Goal: Transaction & Acquisition: Purchase product/service

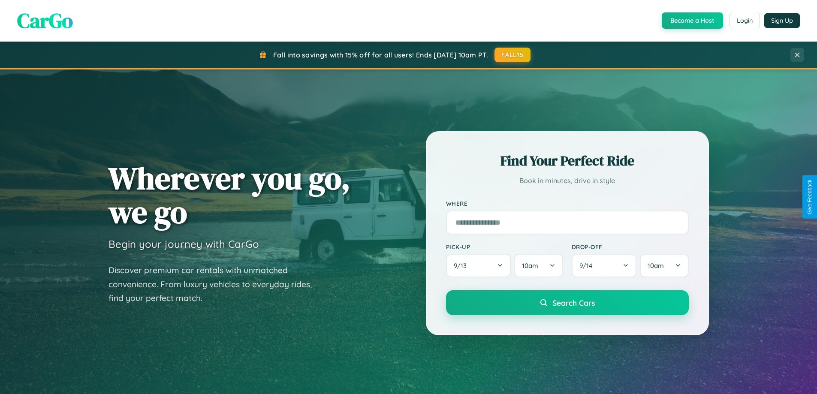
scroll to position [590, 0]
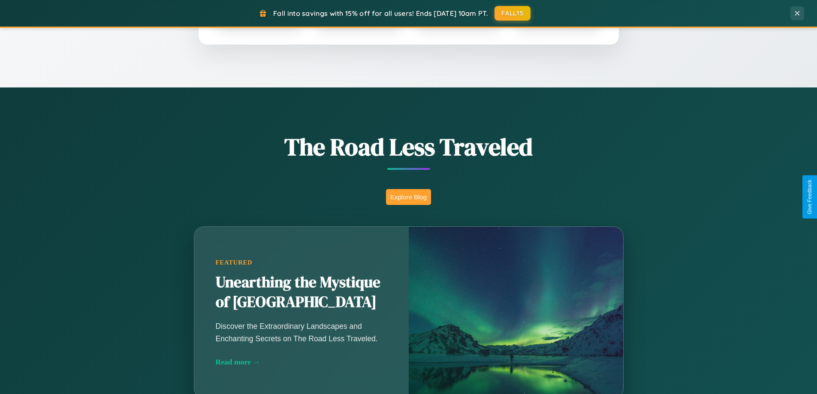
click at [408, 197] on button "Explore Blog" at bounding box center [408, 197] width 45 height 16
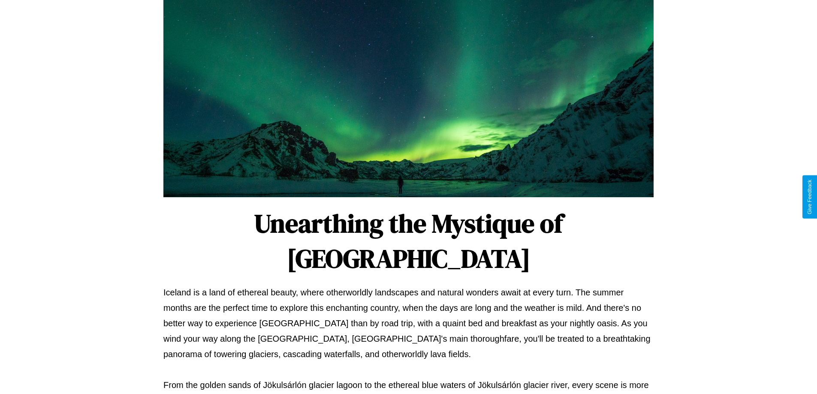
scroll to position [278, 0]
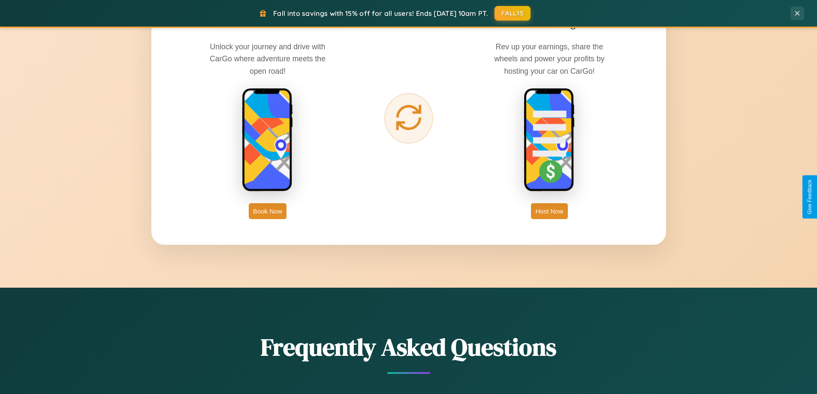
scroll to position [1379, 0]
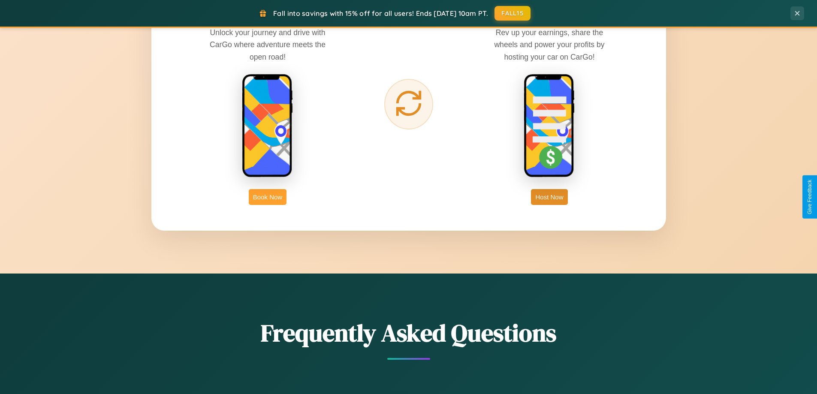
click at [268, 197] on button "Book Now" at bounding box center [268, 197] width 38 height 16
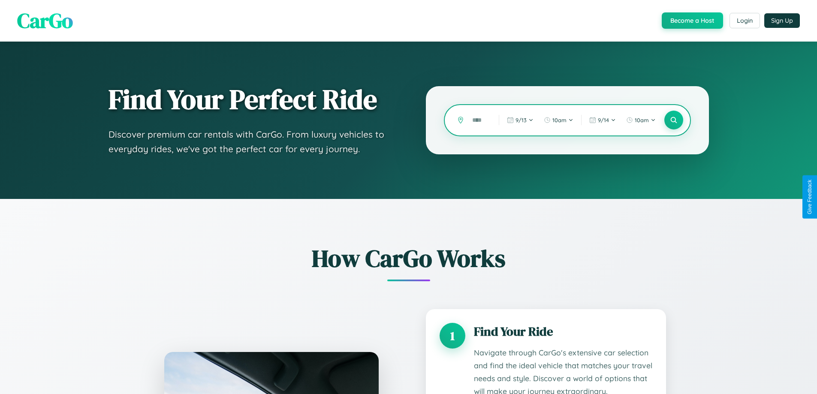
click at [479, 120] on input "text" at bounding box center [479, 120] width 22 height 15
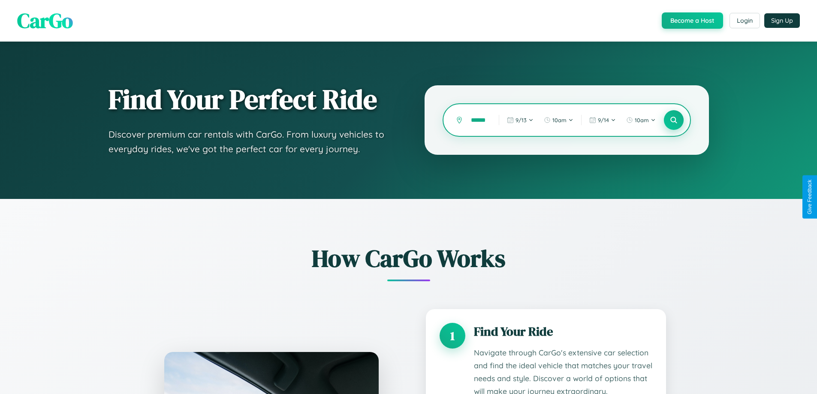
type input "******"
click at [674, 120] on icon at bounding box center [674, 120] width 8 height 8
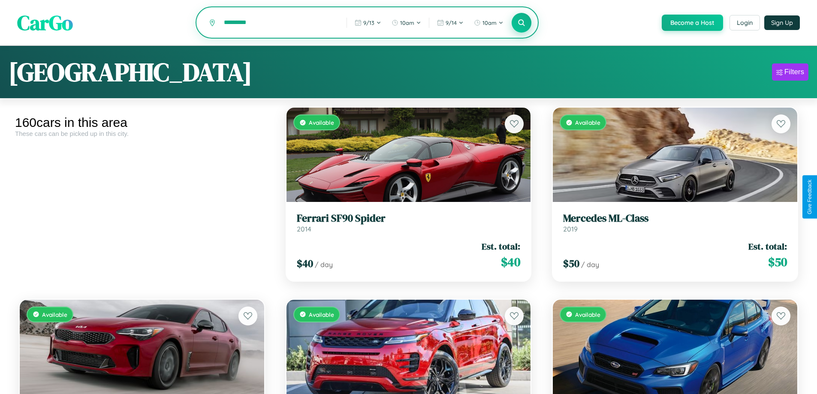
type input "*********"
click at [521, 23] on icon at bounding box center [522, 22] width 8 height 8
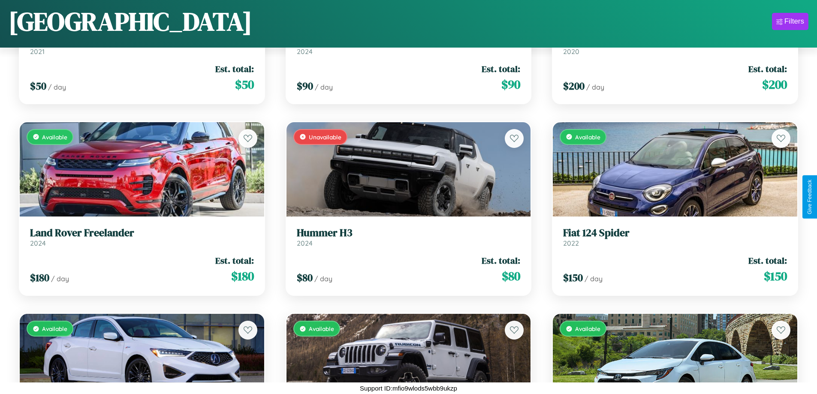
scroll to position [7422, 0]
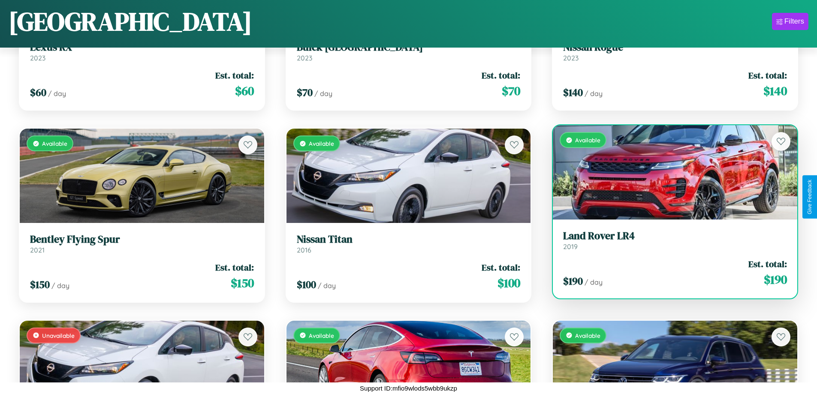
click at [670, 244] on link "Land Rover LR4 2019" at bounding box center [675, 240] width 224 height 21
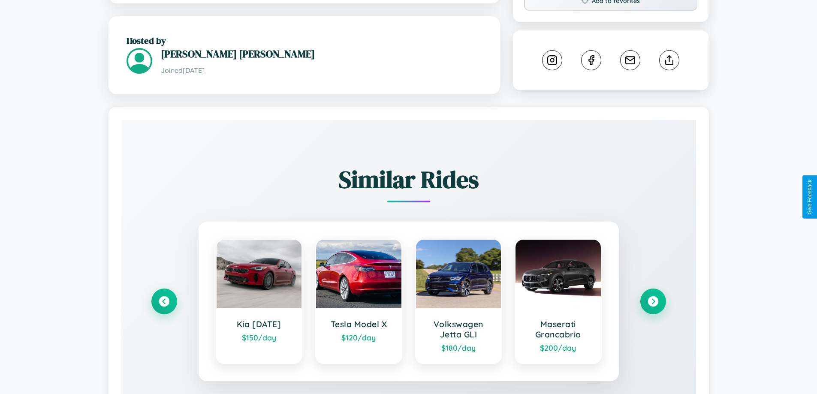
scroll to position [482, 0]
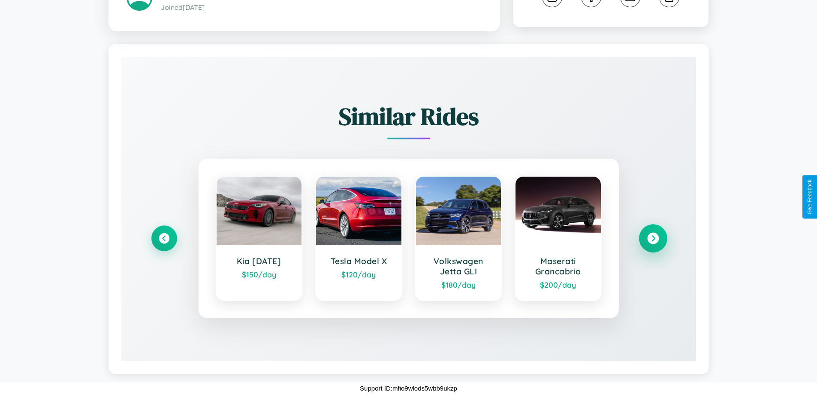
click at [653, 239] on icon at bounding box center [653, 239] width 12 height 12
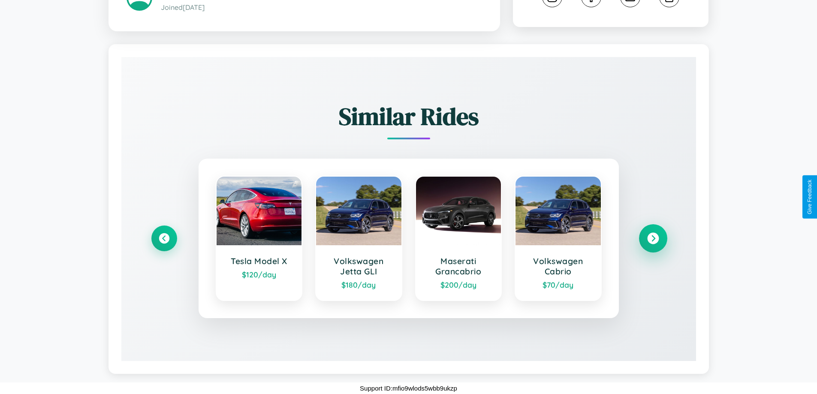
click at [653, 239] on icon at bounding box center [653, 239] width 12 height 12
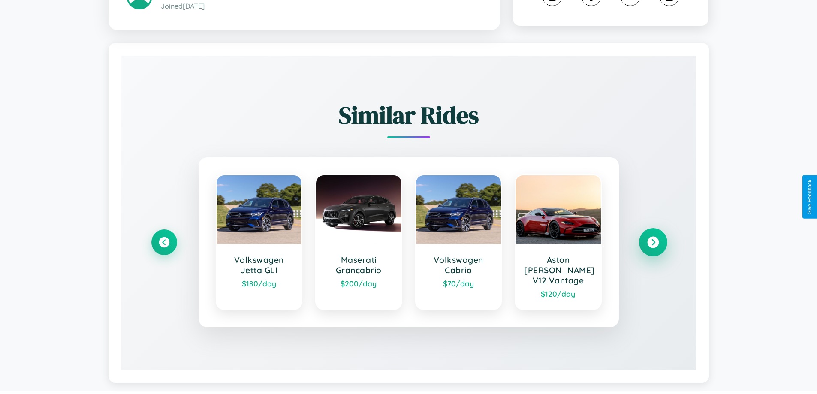
click at [653, 239] on icon at bounding box center [653, 243] width 12 height 12
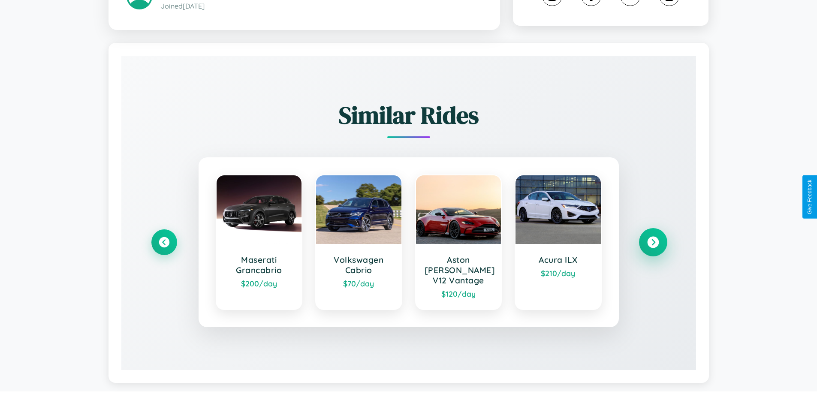
click at [653, 239] on icon at bounding box center [653, 243] width 12 height 12
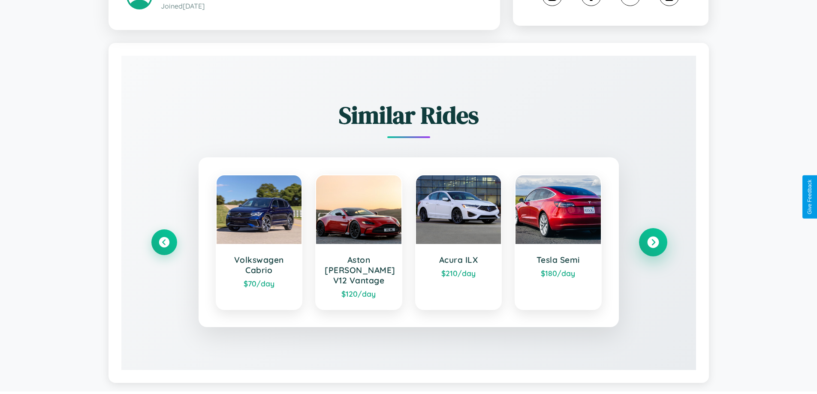
click at [653, 239] on icon at bounding box center [653, 243] width 12 height 12
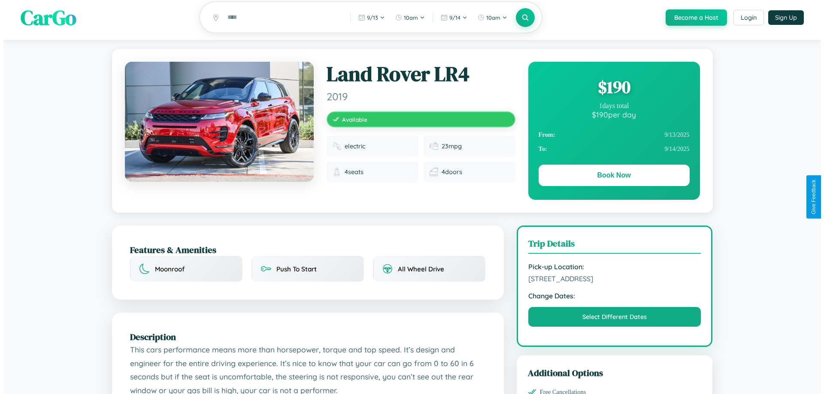
scroll to position [0, 0]
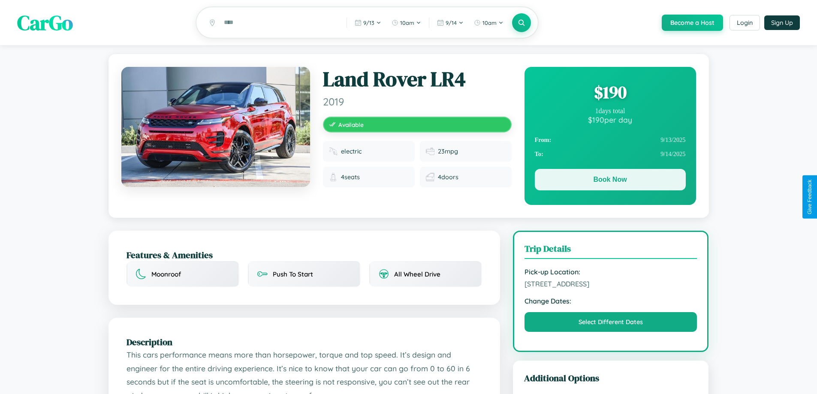
click at [610, 182] on button "Book Now" at bounding box center [610, 179] width 151 height 21
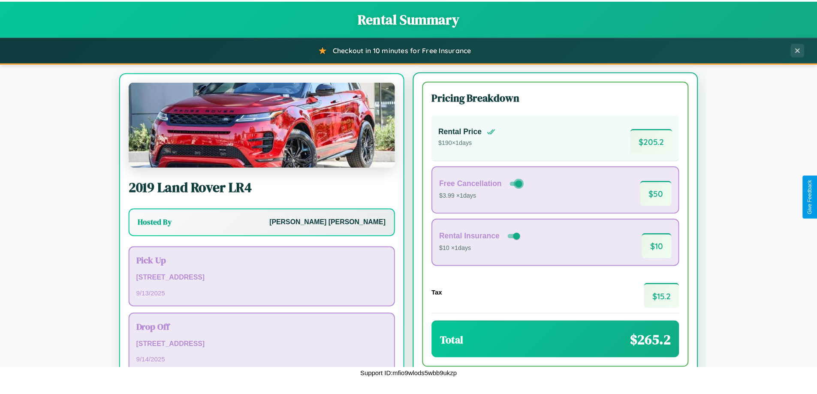
scroll to position [59, 0]
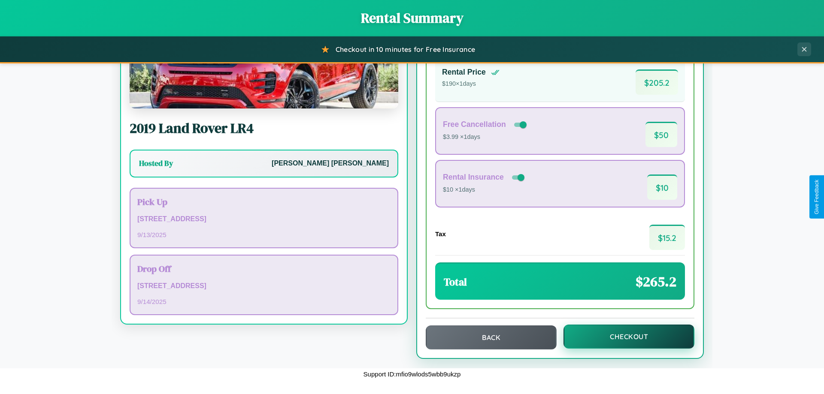
click at [623, 338] on button "Checkout" at bounding box center [628, 337] width 131 height 24
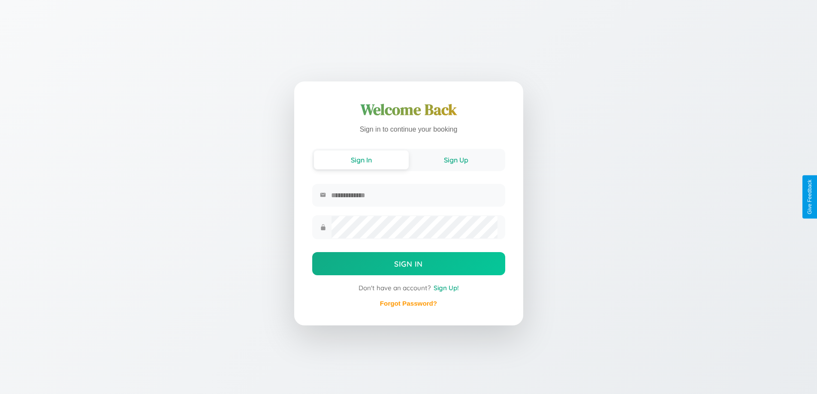
click at [456, 160] on button "Sign Up" at bounding box center [456, 160] width 95 height 19
